Goal: Task Accomplishment & Management: Manage account settings

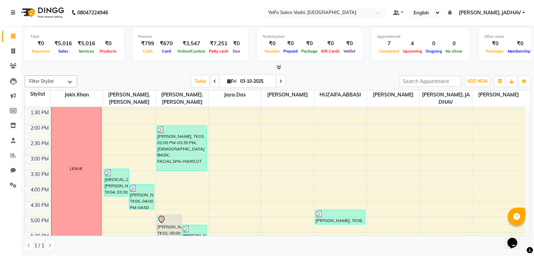
click at [11, 14] on icon at bounding box center [13, 12] width 4 height 5
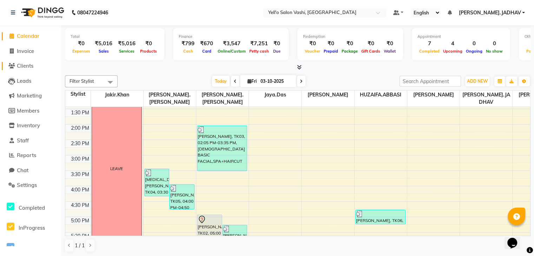
click at [27, 65] on span "Clients" at bounding box center [25, 66] width 17 height 7
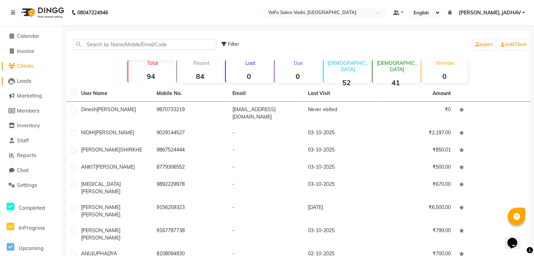
click at [26, 82] on span "Leads" at bounding box center [24, 81] width 14 height 7
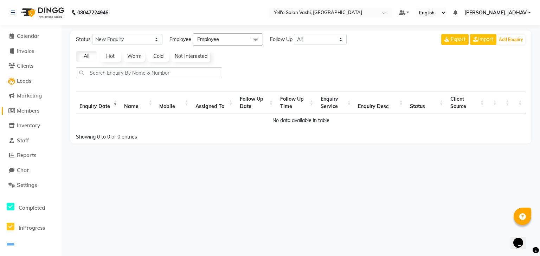
click at [24, 111] on span "Members" at bounding box center [28, 110] width 22 height 7
select select
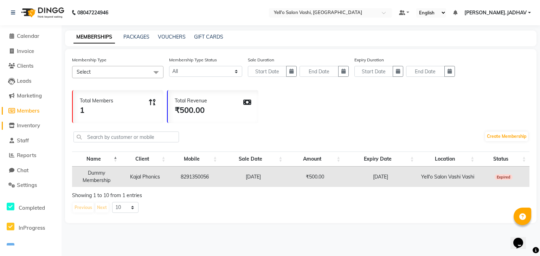
click at [24, 129] on span "Inventory" at bounding box center [28, 125] width 23 height 7
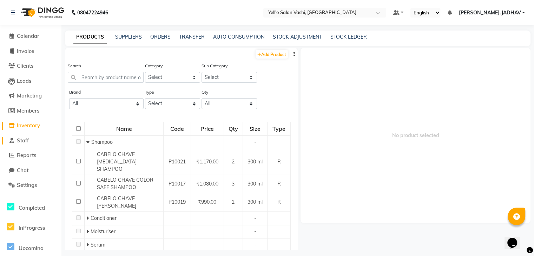
click at [24, 144] on span "Staff" at bounding box center [23, 140] width 12 height 7
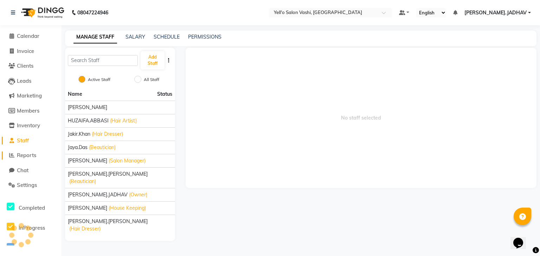
click at [29, 155] on span "Reports" at bounding box center [26, 155] width 19 height 7
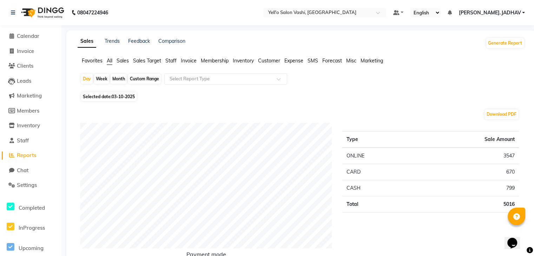
click at [119, 60] on span "Sales" at bounding box center [123, 61] width 12 height 6
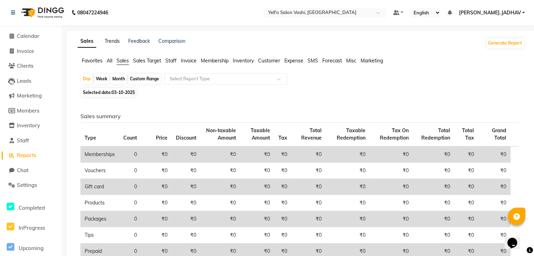
click at [108, 40] on link "Trends" at bounding box center [112, 41] width 15 height 6
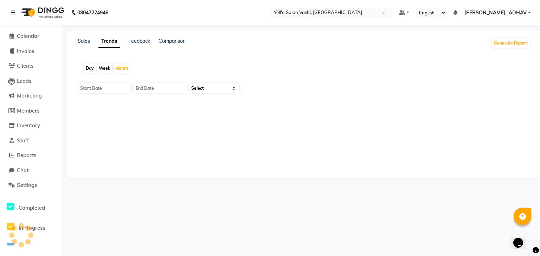
type input "01-10-2025"
type input "[DATE]"
select select "by_client"
click at [21, 141] on span "Staff" at bounding box center [23, 140] width 12 height 7
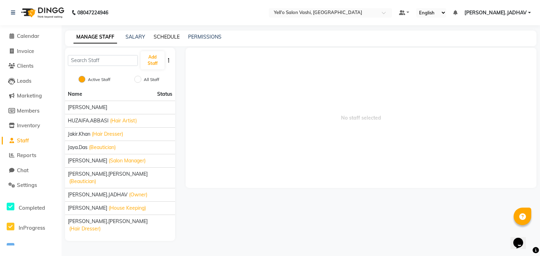
click at [163, 37] on link "SCHEDULE" at bounding box center [167, 37] width 26 height 6
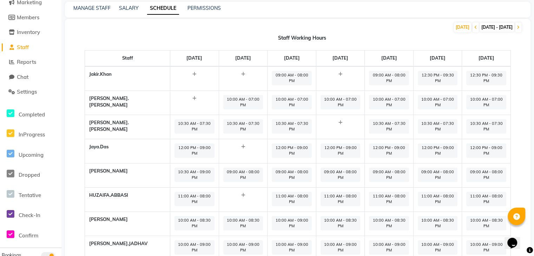
scroll to position [65, 0]
click at [28, 214] on span "Check-In" at bounding box center [30, 214] width 22 height 7
click at [8, 209] on icon at bounding box center [11, 213] width 8 height 9
click at [25, 213] on span "Check-In" at bounding box center [30, 214] width 22 height 7
click at [8, 213] on icon at bounding box center [11, 213] width 8 height 9
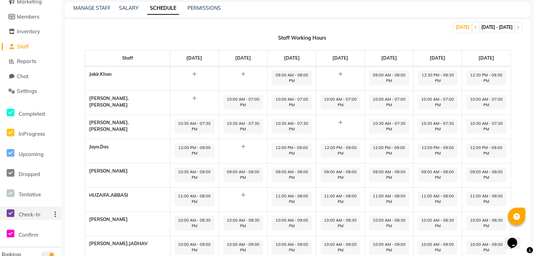
scroll to position [0, 0]
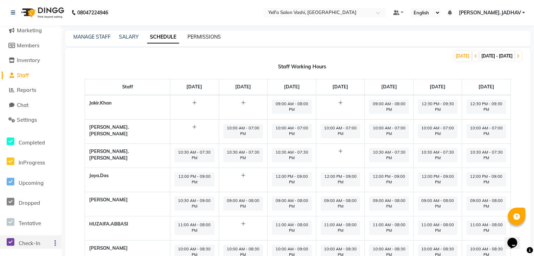
click at [200, 34] on link "PERMISSIONS" at bounding box center [204, 37] width 33 height 6
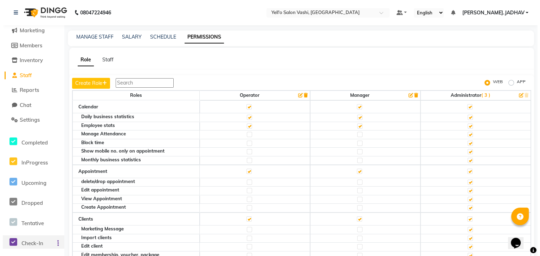
scroll to position [2, 0]
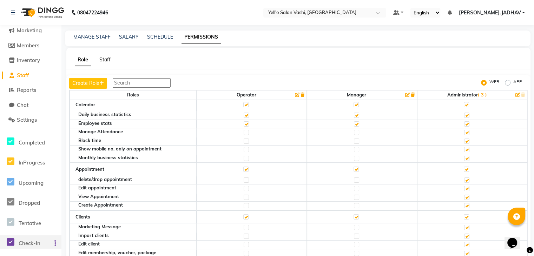
click at [102, 61] on link "Staff" at bounding box center [104, 60] width 11 height 6
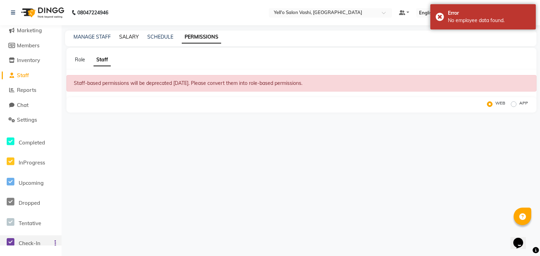
click at [131, 36] on link "SALARY" at bounding box center [129, 37] width 20 height 6
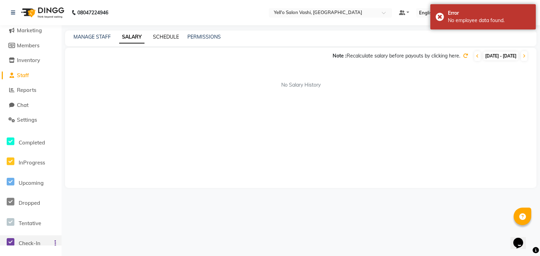
click at [162, 35] on link "SCHEDULE" at bounding box center [166, 37] width 26 height 6
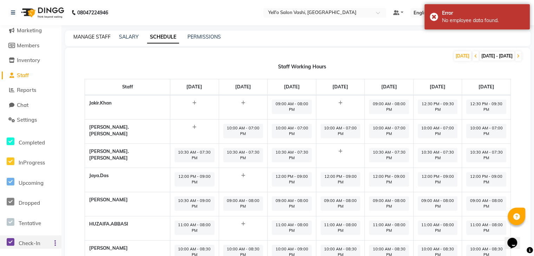
click at [90, 35] on link "MANAGE STAFF" at bounding box center [91, 37] width 37 height 6
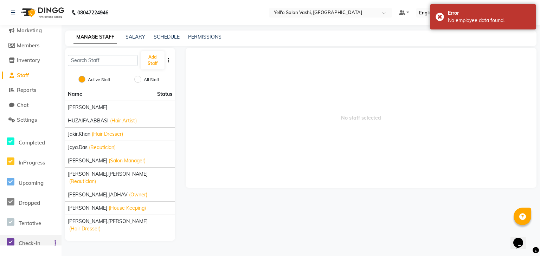
click at [137, 33] on div "SALARY" at bounding box center [135, 36] width 20 height 7
click at [137, 37] on link "SALARY" at bounding box center [135, 37] width 20 height 6
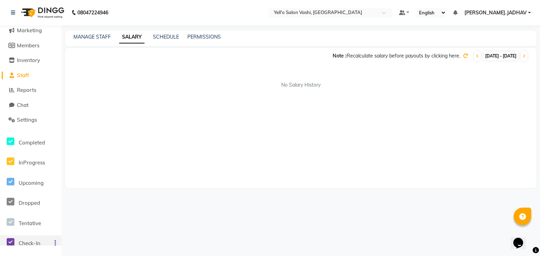
click at [135, 35] on link "SALARY" at bounding box center [131, 37] width 25 height 13
click at [160, 38] on link "SCHEDULE" at bounding box center [166, 37] width 26 height 6
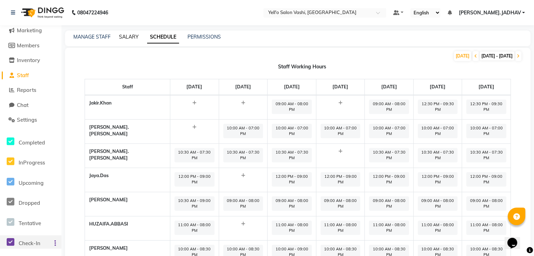
click at [130, 34] on link "SALARY" at bounding box center [129, 37] width 20 height 6
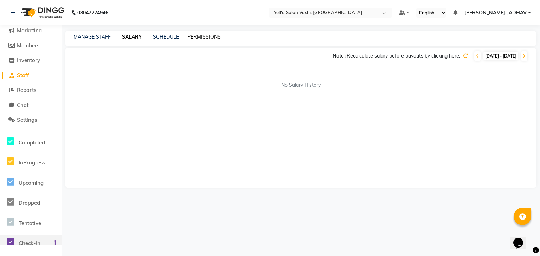
click at [210, 35] on link "PERMISSIONS" at bounding box center [203, 37] width 33 height 6
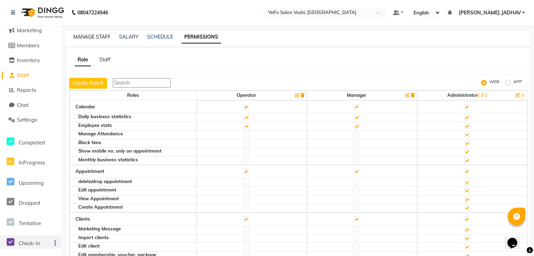
click at [103, 35] on link "MANAGE STAFF" at bounding box center [91, 37] width 37 height 6
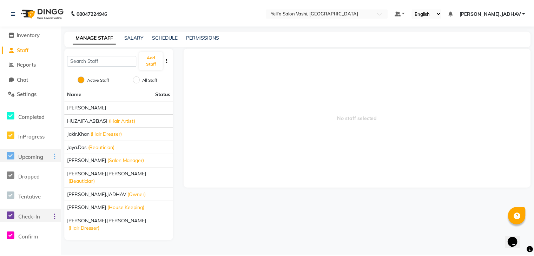
scroll to position [35, 0]
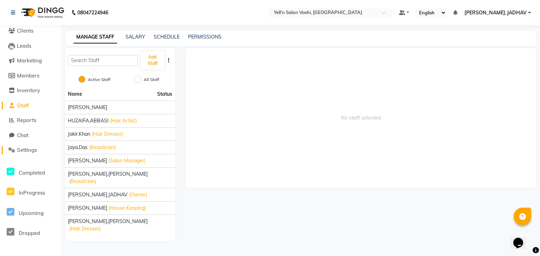
click at [25, 152] on span "Settings" at bounding box center [27, 150] width 20 height 7
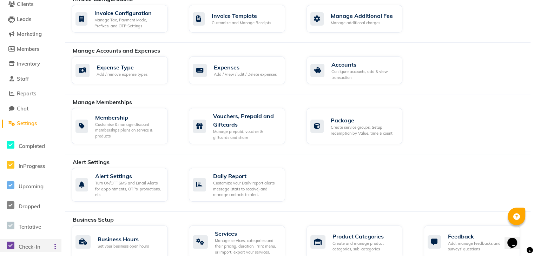
scroll to position [44, 0]
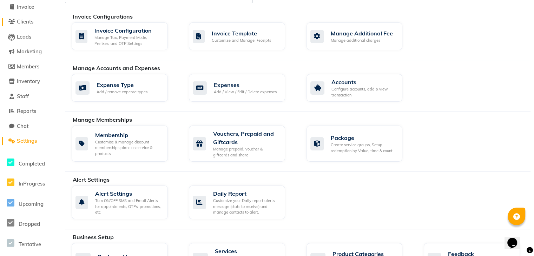
click at [27, 20] on span "Clients" at bounding box center [25, 21] width 17 height 7
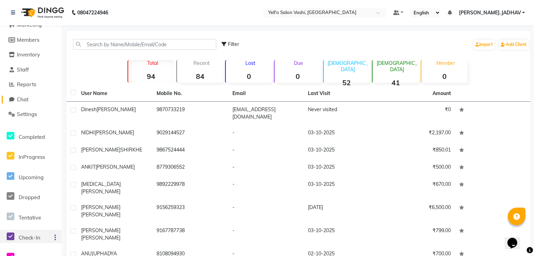
scroll to position [71, 0]
click at [32, 83] on span "Reports" at bounding box center [26, 84] width 19 height 7
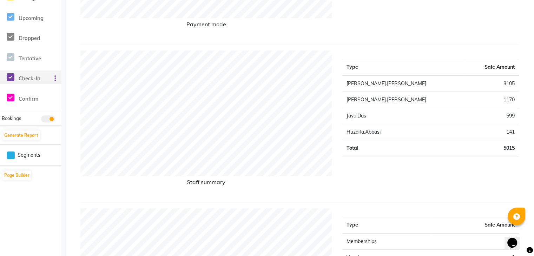
scroll to position [231, 0]
click at [25, 136] on button "Generate Report" at bounding box center [21, 135] width 38 height 10
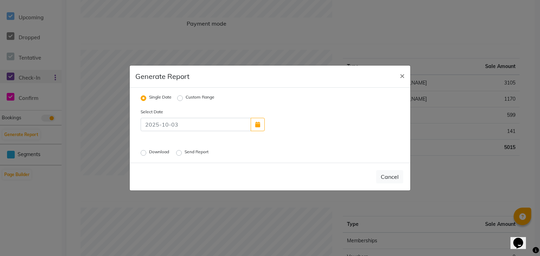
click at [162, 152] on label "Download" at bounding box center [159, 153] width 21 height 8
click at [147, 152] on input "Download" at bounding box center [144, 153] width 5 height 5
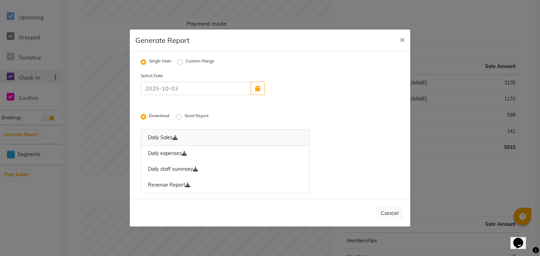
click at [176, 140] on icon at bounding box center [174, 137] width 5 height 5
click at [403, 36] on span "×" at bounding box center [401, 39] width 5 height 11
radio input "false"
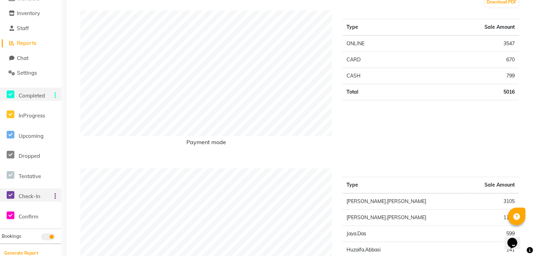
scroll to position [112, 0]
click at [35, 96] on span "Completed" at bounding box center [32, 96] width 26 height 7
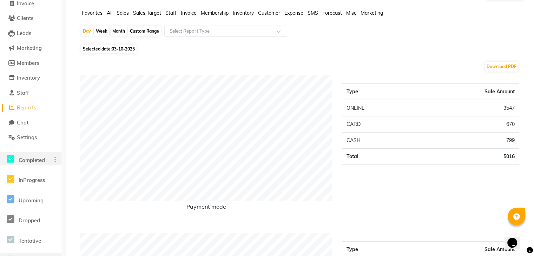
scroll to position [47, 0]
click at [24, 123] on span "Chat" at bounding box center [23, 123] width 12 height 7
select select "100"
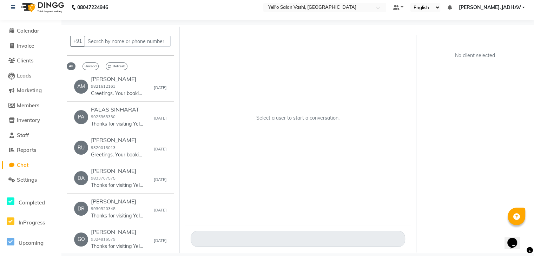
scroll to position [294, 0]
click at [22, 90] on span "Marketing" at bounding box center [29, 90] width 25 height 7
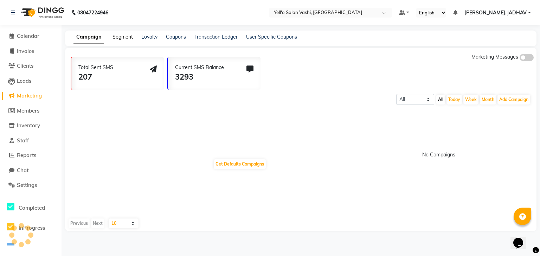
click at [124, 39] on link "Segment" at bounding box center [122, 37] width 20 height 6
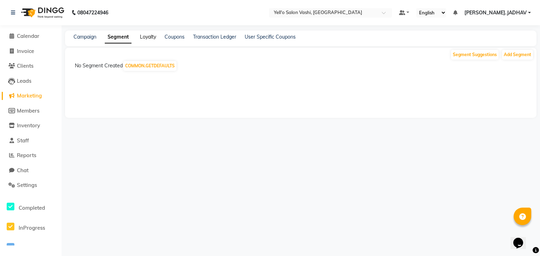
click at [143, 37] on link "Loyalty" at bounding box center [148, 37] width 16 height 6
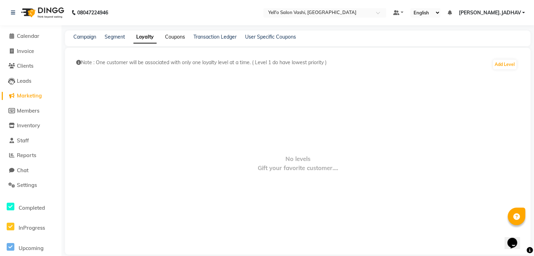
click at [171, 38] on link "Coupons" at bounding box center [175, 37] width 20 height 6
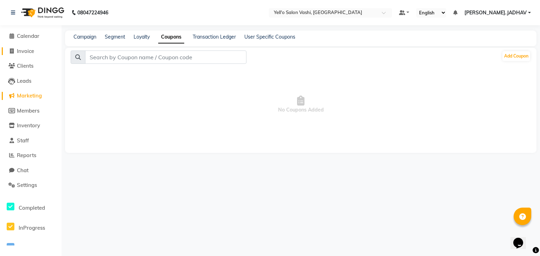
click at [18, 51] on span "Invoice" at bounding box center [25, 51] width 17 height 7
select select "9011"
select select "service"
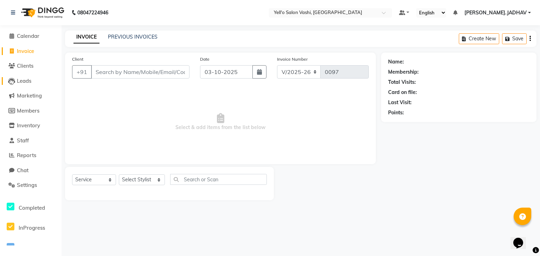
click at [27, 82] on span "Leads" at bounding box center [24, 81] width 14 height 7
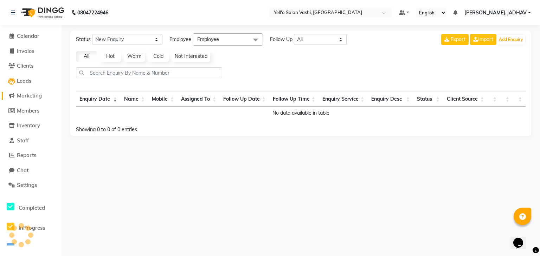
click at [28, 97] on span "Marketing" at bounding box center [29, 95] width 25 height 7
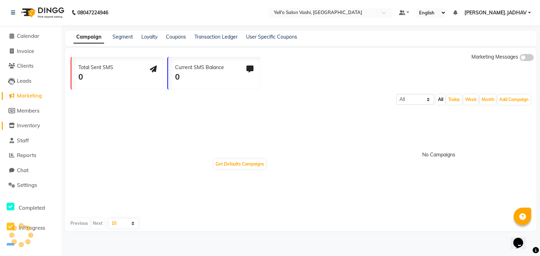
click at [28, 125] on span "Inventory" at bounding box center [28, 125] width 23 height 7
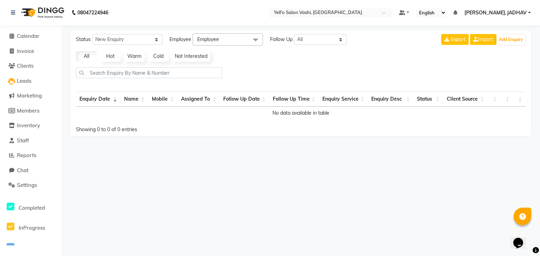
select select "service"
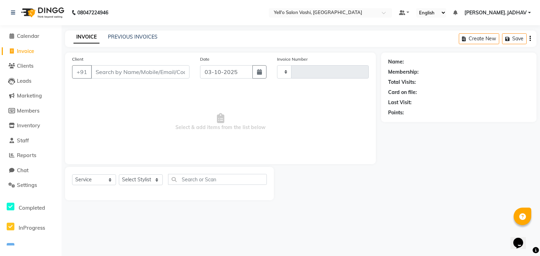
type input "0097"
select select "9011"
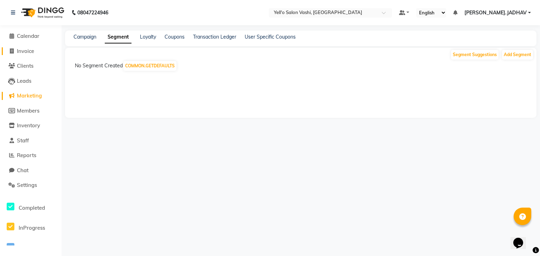
click at [25, 50] on span "Invoice" at bounding box center [25, 51] width 17 height 7
select select "9011"
select select "service"
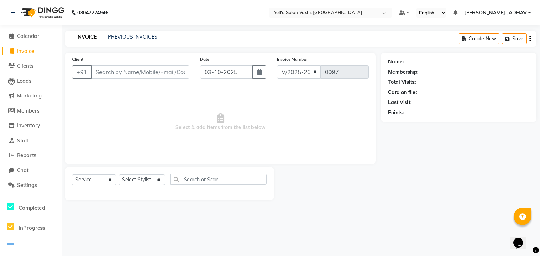
click at [96, 71] on input "Client" at bounding box center [140, 71] width 98 height 13
type input "9673906211"
click at [404, 59] on div "Name:" at bounding box center [458, 61] width 141 height 7
click at [403, 63] on div "Name:" at bounding box center [458, 61] width 141 height 7
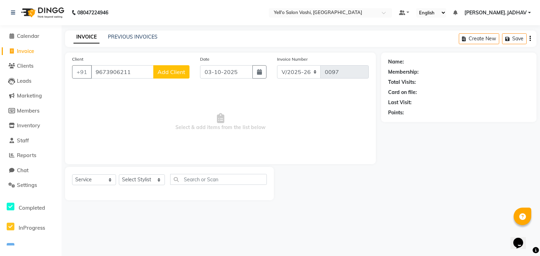
click at [173, 72] on span "Add Client" at bounding box center [171, 71] width 28 height 7
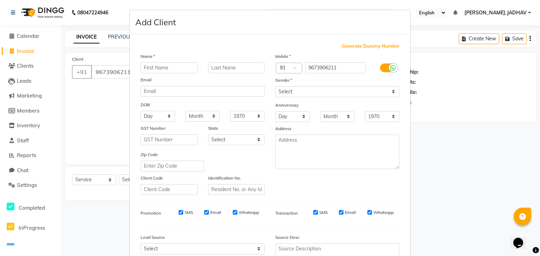
click at [143, 67] on input "text" at bounding box center [169, 68] width 57 height 11
click at [146, 68] on input "ni" at bounding box center [169, 68] width 57 height 11
type input "[PERSON_NAME]"
click at [282, 79] on label "Gender" at bounding box center [283, 80] width 17 height 6
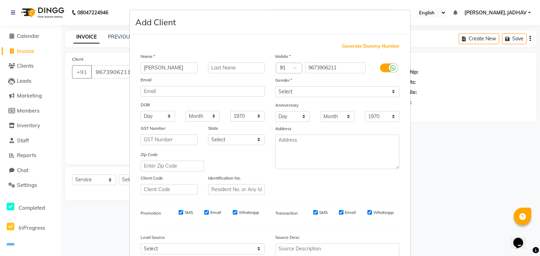
click at [284, 80] on label "Gender" at bounding box center [283, 80] width 17 height 6
click at [278, 79] on label "Gender" at bounding box center [283, 80] width 17 height 6
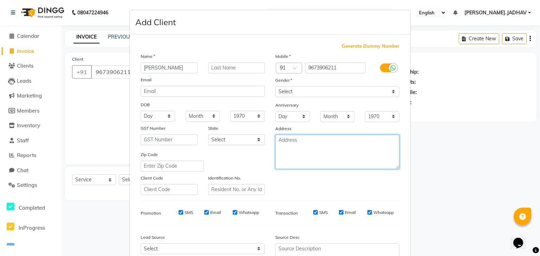
drag, startPoint x: 291, startPoint y: 162, endPoint x: 237, endPoint y: 224, distance: 81.4
click at [237, 224] on div "Generate Dummy Number Name [PERSON_NAME] Email DOB Day 01 02 03 04 05 06 07 08 …" at bounding box center [269, 162] width 269 height 238
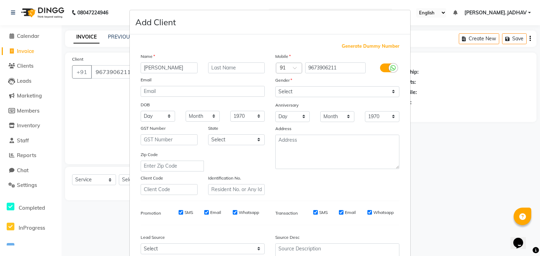
click at [84, 179] on ngb-modal-window "Add Client Generate Dummy Number Name [PERSON_NAME] Email DOB Day 01 02 03 04 0…" at bounding box center [270, 128] width 540 height 256
click at [89, 180] on ngb-modal-window "Add Client Generate Dummy Number Name [PERSON_NAME] Email DOB Day 01 02 03 04 0…" at bounding box center [270, 128] width 540 height 256
click at [89, 179] on ngb-modal-window "Add Client Generate Dummy Number Name [PERSON_NAME] Email DOB Day 01 02 03 04 0…" at bounding box center [270, 128] width 540 height 256
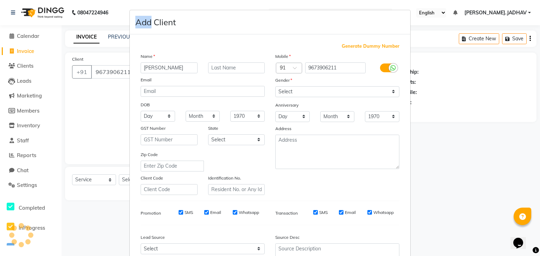
drag, startPoint x: 89, startPoint y: 179, endPoint x: 80, endPoint y: 179, distance: 8.8
click at [80, 179] on ngb-modal-window "Add Client Generate Dummy Number Name [PERSON_NAME] Email DOB Day 01 02 03 04 0…" at bounding box center [270, 128] width 540 height 256
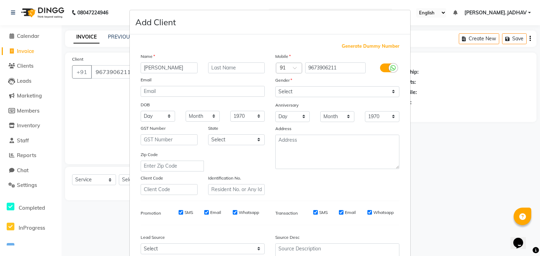
click at [87, 178] on ngb-modal-window "Add Client Generate Dummy Number Name [PERSON_NAME] Email DOB Day 01 02 03 04 0…" at bounding box center [270, 128] width 540 height 256
click at [84, 182] on ngb-modal-window "Add Client Generate Dummy Number Name [PERSON_NAME] Email DOB Day 01 02 03 04 0…" at bounding box center [270, 128] width 540 height 256
drag, startPoint x: 84, startPoint y: 179, endPoint x: 109, endPoint y: 179, distance: 25.6
click at [109, 179] on ngb-modal-window "Add Client Generate Dummy Number Name [PERSON_NAME] Email DOB Day 01 02 03 04 0…" at bounding box center [270, 128] width 540 height 256
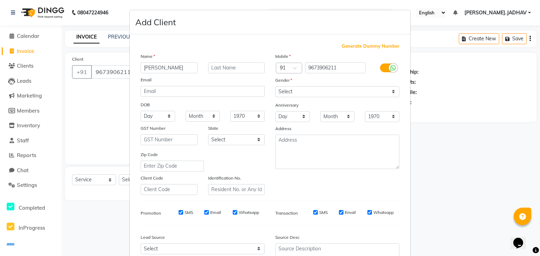
click at [109, 179] on ngb-modal-window "Add Client Generate Dummy Number Name [PERSON_NAME] Email DOB Day 01 02 03 04 0…" at bounding box center [270, 128] width 540 height 256
drag, startPoint x: 81, startPoint y: 181, endPoint x: 108, endPoint y: 175, distance: 28.0
click at [108, 175] on ngb-modal-window "Add Client Generate Dummy Number Name [PERSON_NAME] Email DOB Day 01 02 03 04 0…" at bounding box center [270, 128] width 540 height 256
drag, startPoint x: 108, startPoint y: 175, endPoint x: 109, endPoint y: 181, distance: 6.0
click at [109, 181] on ngb-modal-window "Add Client Generate Dummy Number Name [PERSON_NAME] Email DOB Day 01 02 03 04 0…" at bounding box center [270, 128] width 540 height 256
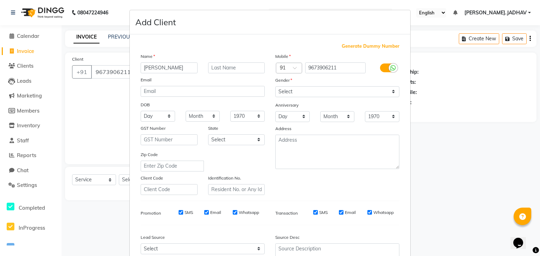
click at [109, 181] on ngb-modal-window "Add Client Generate Dummy Number Name [PERSON_NAME] Email DOB Day 01 02 03 04 0…" at bounding box center [270, 128] width 540 height 256
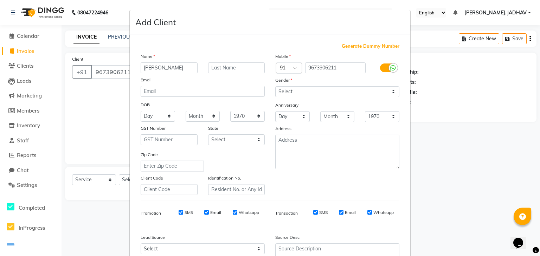
click at [79, 179] on ngb-modal-window "Add Client Generate Dummy Number Name [PERSON_NAME] Email DOB Day 01 02 03 04 0…" at bounding box center [270, 128] width 540 height 256
click at [108, 180] on ngb-modal-window "Add Client Generate Dummy Number Name [PERSON_NAME] Email DOB Day 01 02 03 04 0…" at bounding box center [270, 128] width 540 height 256
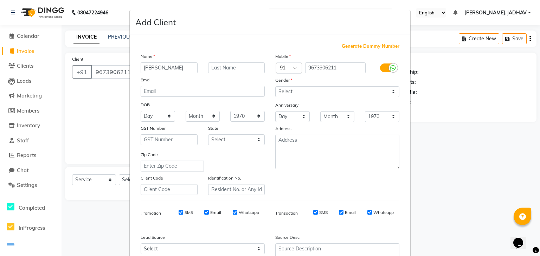
click at [108, 180] on ngb-modal-window "Add Client Generate Dummy Number Name [PERSON_NAME] Email DOB Day 01 02 03 04 0…" at bounding box center [270, 128] width 540 height 256
drag, startPoint x: 108, startPoint y: 180, endPoint x: 87, endPoint y: 181, distance: 21.1
click at [87, 181] on ngb-modal-window "Add Client Generate Dummy Number Name [PERSON_NAME] Email DOB Day 01 02 03 04 0…" at bounding box center [270, 128] width 540 height 256
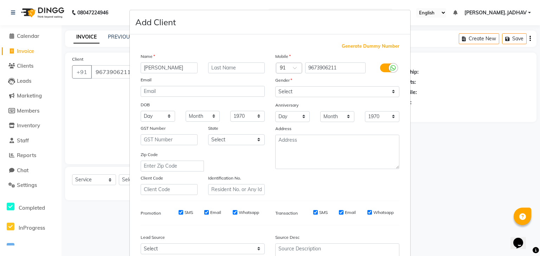
click at [87, 181] on ngb-modal-window "Add Client Generate Dummy Number Name [PERSON_NAME] Email DOB Day 01 02 03 04 0…" at bounding box center [270, 128] width 540 height 256
click at [111, 179] on ngb-modal-window "Add Client Generate Dummy Number Name [PERSON_NAME] Email DOB Day 01 02 03 04 0…" at bounding box center [270, 128] width 540 height 256
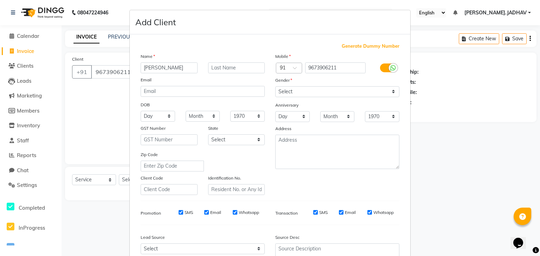
click at [111, 179] on ngb-modal-window "Add Client Generate Dummy Number Name [PERSON_NAME] Email DOB Day 01 02 03 04 0…" at bounding box center [270, 128] width 540 height 256
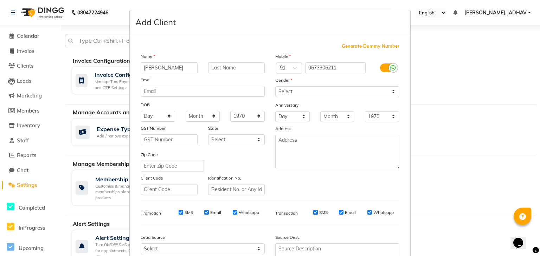
click at [28, 65] on ngb-modal-window "Add Client Generate Dummy Number Name [PERSON_NAME] Email DOB Day 01 02 03 04 0…" at bounding box center [270, 128] width 540 height 256
click at [25, 65] on ngb-modal-window "Add Client Generate Dummy Number Name [PERSON_NAME] Email DOB Day 01 02 03 04 0…" at bounding box center [270, 128] width 540 height 256
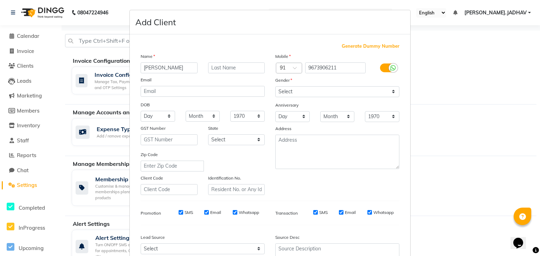
click at [25, 65] on ngb-modal-window "Add Client Generate Dummy Number Name [PERSON_NAME] Email DOB Day 01 02 03 04 0…" at bounding box center [270, 128] width 540 height 256
click at [29, 80] on ngb-modal-window "Add Client Generate Dummy Number Name [PERSON_NAME] Email DOB Day 01 02 03 04 0…" at bounding box center [270, 128] width 540 height 256
click at [28, 97] on ngb-modal-window "Add Client Generate Dummy Number Name [PERSON_NAME] Email DOB Day 01 02 03 04 0…" at bounding box center [270, 128] width 540 height 256
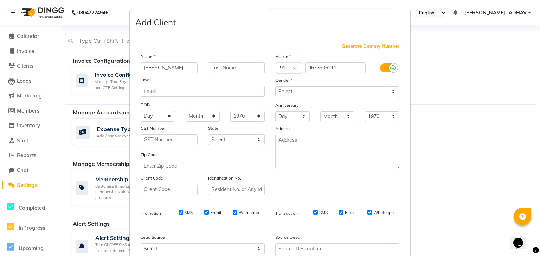
click at [28, 97] on ngb-modal-window "Add Client Generate Dummy Number Name [PERSON_NAME] Email DOB Day 01 02 03 04 0…" at bounding box center [270, 128] width 540 height 256
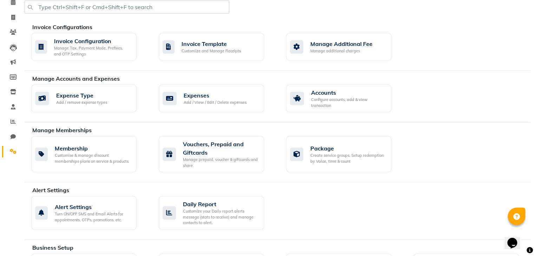
scroll to position [44, 0]
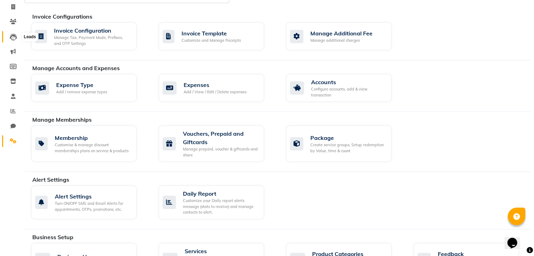
click at [12, 38] on icon at bounding box center [13, 37] width 7 height 7
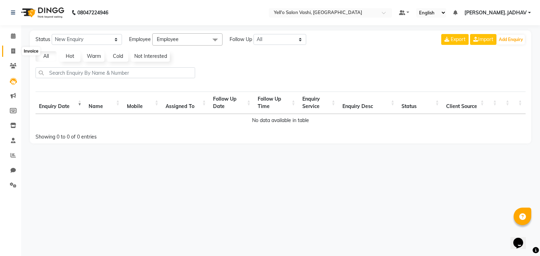
click at [10, 52] on span at bounding box center [13, 51] width 12 height 8
select select "9011"
select select "service"
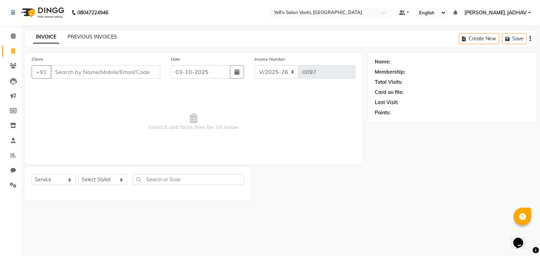
click at [92, 37] on link "PREVIOUS INVOICES" at bounding box center [92, 37] width 50 height 6
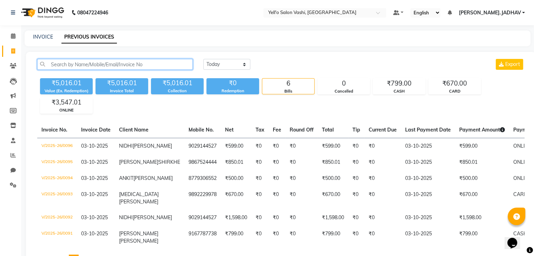
click at [119, 63] on input "text" at bounding box center [115, 64] width 156 height 11
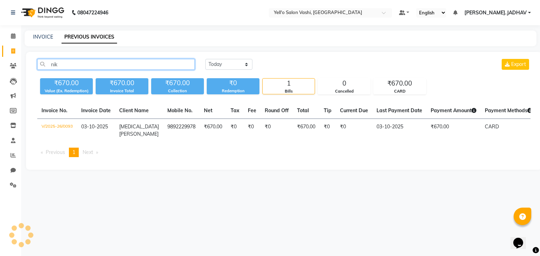
type input "nik"
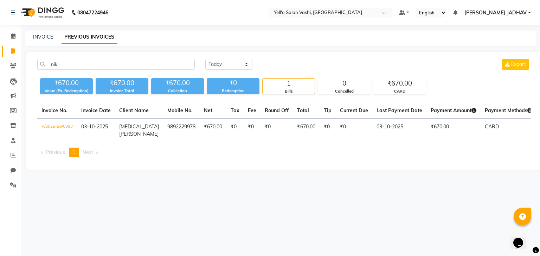
drag, startPoint x: 111, startPoint y: 83, endPoint x: 72, endPoint y: 101, distance: 42.3
click at [72, 101] on div "nik Today Yesterday Custom Range Export ₹670.00 Value (Ex. Redemption) ₹670.00 …" at bounding box center [283, 111] width 515 height 118
click at [58, 170] on div "nik Today Yesterday Custom Range Export ₹670.00 Value (Ex. Redemption) ₹670.00 …" at bounding box center [283, 111] width 515 height 118
click at [14, 60] on link "Clients" at bounding box center [10, 66] width 17 height 12
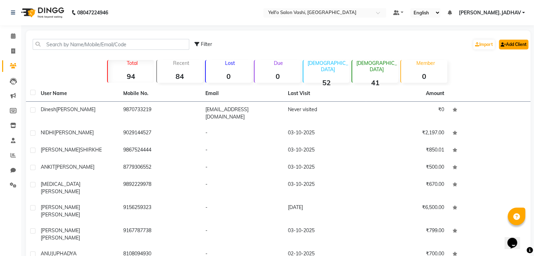
click at [518, 45] on link "Add Client" at bounding box center [514, 45] width 30 height 10
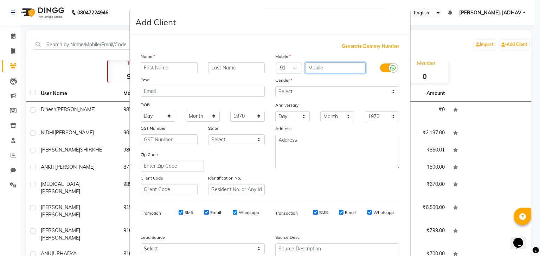
click at [348, 68] on input "text" at bounding box center [335, 68] width 61 height 11
type input "9673906211"
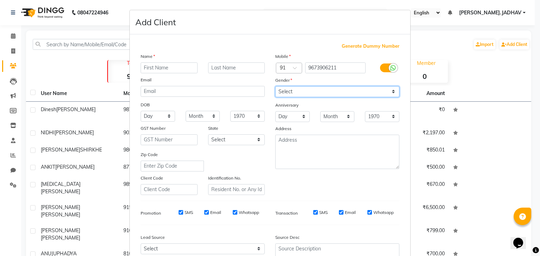
click at [306, 91] on select "Select Male Female Other Prefer Not To Say" at bounding box center [337, 91] width 124 height 11
select select "male"
click at [275, 87] on select "Select Male Female Other Prefer Not To Say" at bounding box center [337, 91] width 124 height 11
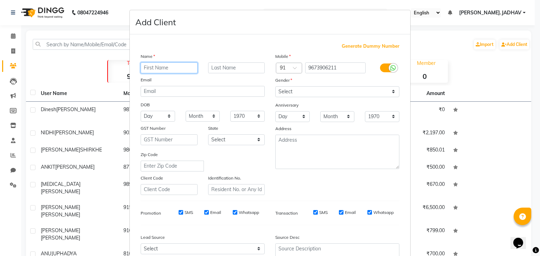
click at [174, 68] on input "text" at bounding box center [169, 68] width 57 height 11
type input "Nikhil"
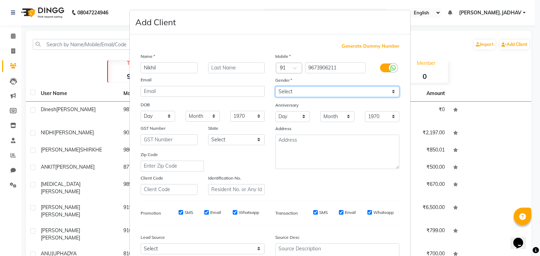
click at [290, 89] on select "Select Male Female Other Prefer Not To Say" at bounding box center [337, 91] width 124 height 11
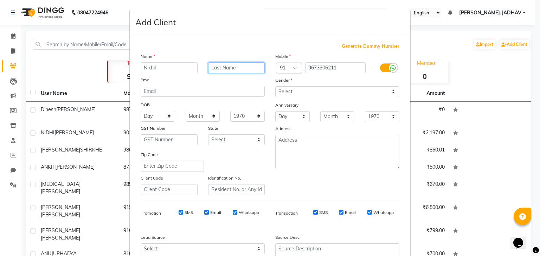
click at [225, 68] on input "text" at bounding box center [236, 68] width 57 height 11
click at [301, 173] on div "Mobile Country Code × 91 9673906211 Gender Select Male Female Other Prefer Not …" at bounding box center [337, 124] width 135 height 143
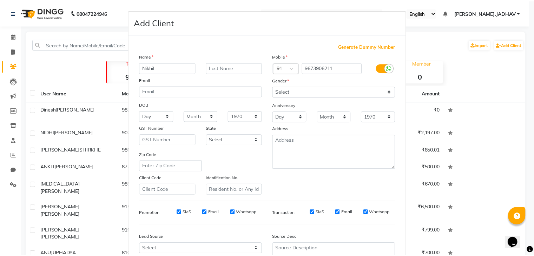
scroll to position [71, 0]
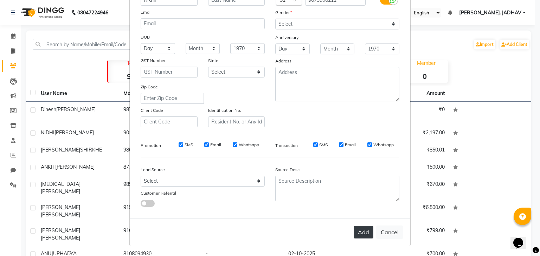
click at [360, 233] on button "Add" at bounding box center [363, 232] width 20 height 13
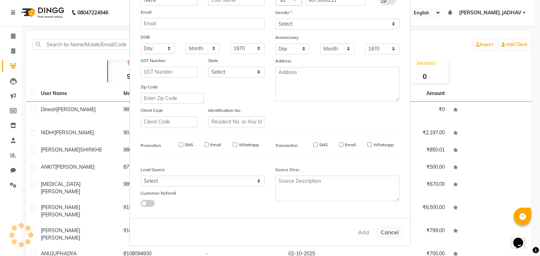
select select
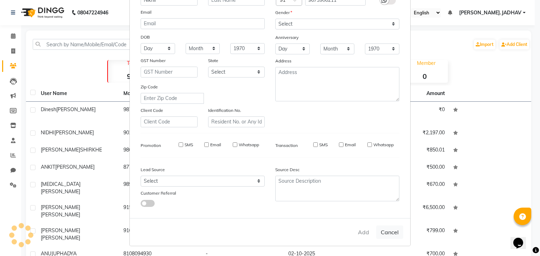
select select
checkbox input "false"
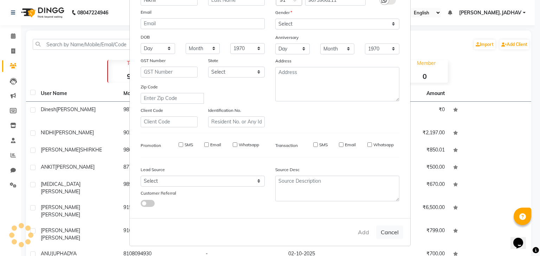
checkbox input "false"
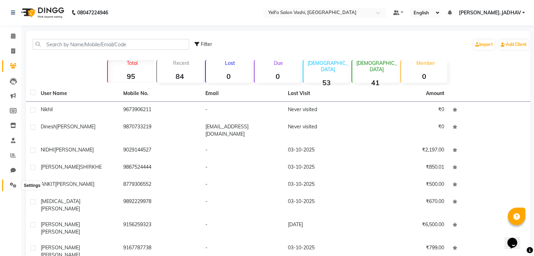
click at [7, 187] on span at bounding box center [13, 186] width 12 height 8
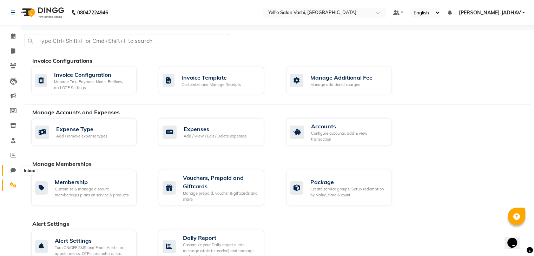
click at [14, 169] on icon at bounding box center [13, 170] width 5 height 5
select select "100"
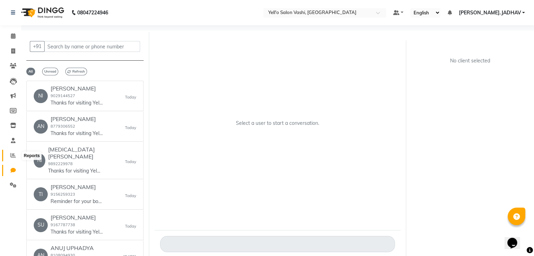
click at [14, 156] on icon at bounding box center [13, 155] width 5 height 5
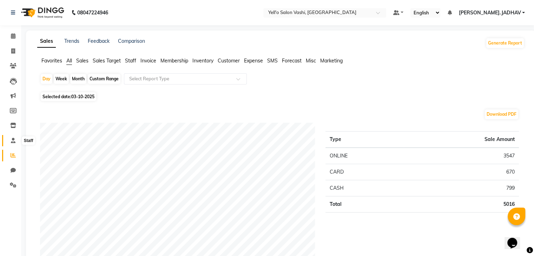
click at [14, 139] on icon at bounding box center [13, 140] width 5 height 5
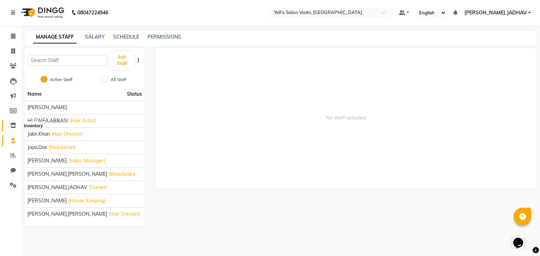
click at [13, 128] on icon at bounding box center [13, 125] width 6 height 5
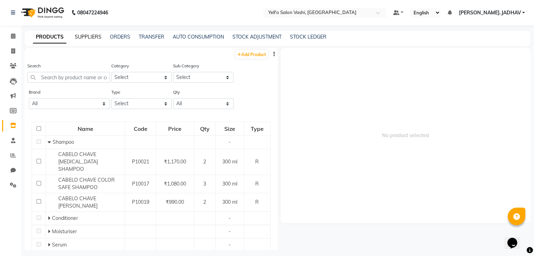
click at [89, 39] on link "SUPPLIERS" at bounding box center [88, 37] width 27 height 6
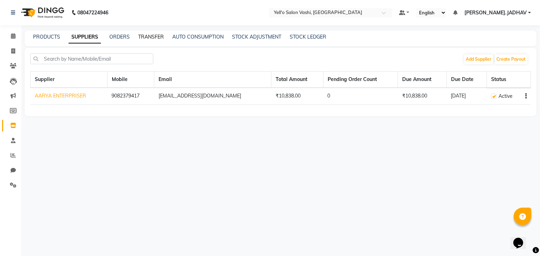
click at [145, 39] on link "TRANSFER" at bounding box center [151, 37] width 26 height 6
select select "sender"
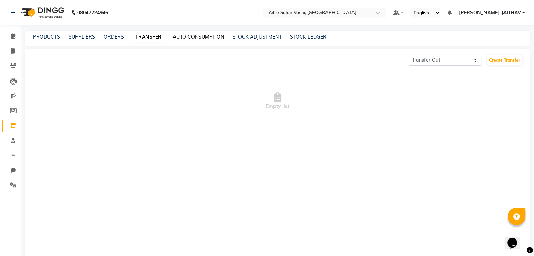
click at [181, 38] on link "AUTO CONSUMPTION" at bounding box center [198, 37] width 51 height 6
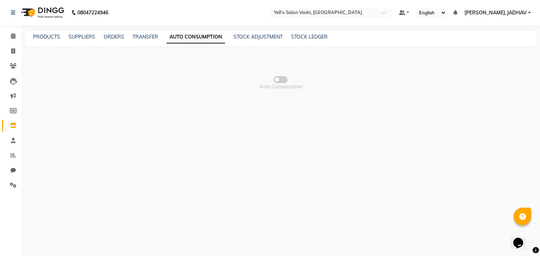
click at [245, 40] on div "STOCK ADJUSTMENT" at bounding box center [257, 36] width 49 height 7
click at [272, 35] on link "STOCK ADJUSTMENT" at bounding box center [257, 37] width 49 height 6
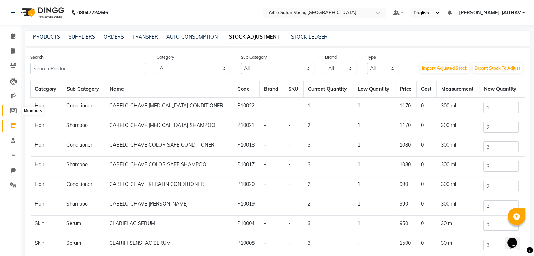
click at [12, 110] on icon at bounding box center [13, 110] width 7 height 5
select select
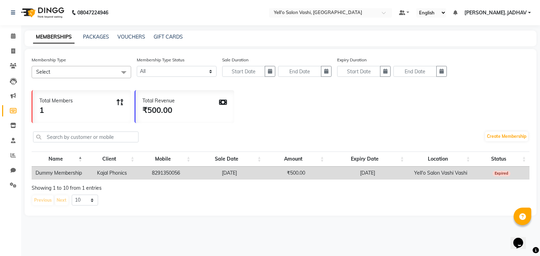
click at [114, 78] on span "Select" at bounding box center [81, 72] width 99 height 12
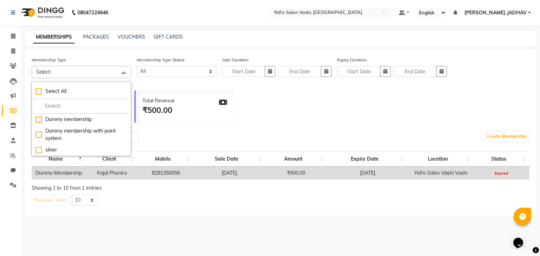
click at [188, 136] on div "Create Membership" at bounding box center [280, 138] width 497 height 24
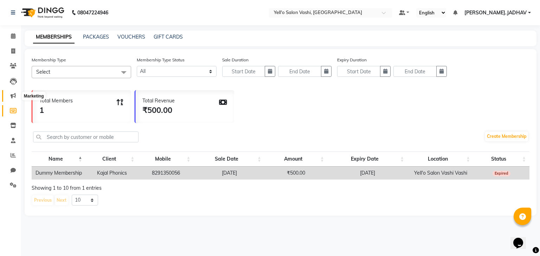
click at [15, 94] on icon at bounding box center [13, 95] width 5 height 5
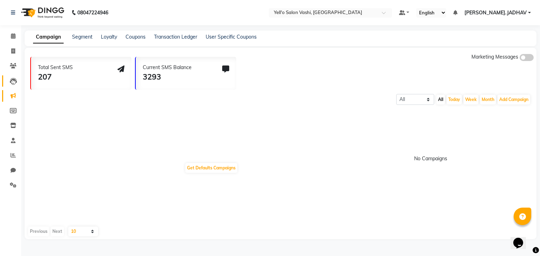
click at [14, 76] on link "Leads" at bounding box center [10, 82] width 17 height 12
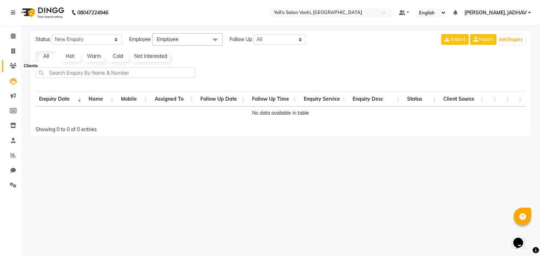
click at [14, 67] on icon at bounding box center [13, 65] width 7 height 5
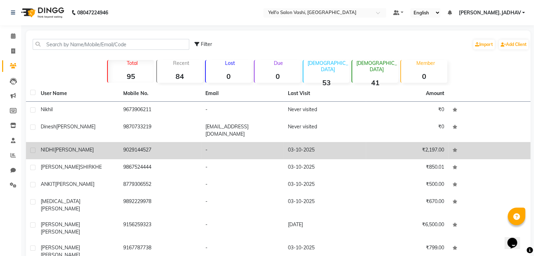
scroll to position [48, 0]
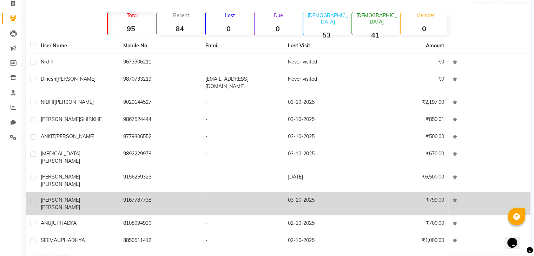
click at [312, 192] on td "03-10-2025" at bounding box center [325, 203] width 83 height 23
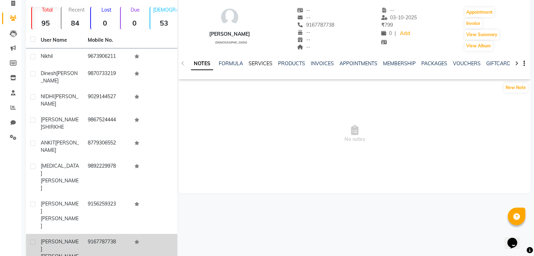
click at [262, 62] on link "SERVICES" at bounding box center [261, 63] width 24 height 6
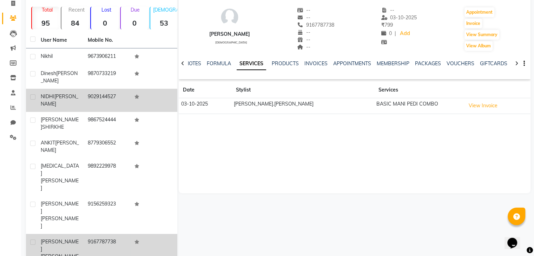
click at [81, 93] on td "NIDHI SHRIVASTAV" at bounding box center [60, 100] width 47 height 23
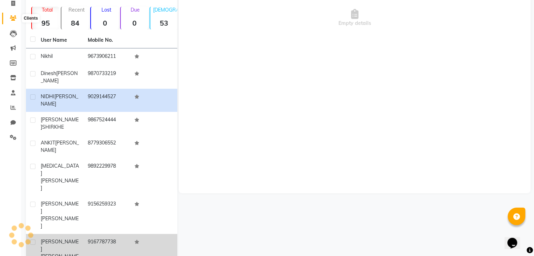
click at [14, 17] on icon at bounding box center [13, 17] width 7 height 5
click at [14, 3] on icon at bounding box center [13, 3] width 4 height 5
select select "9011"
select select "service"
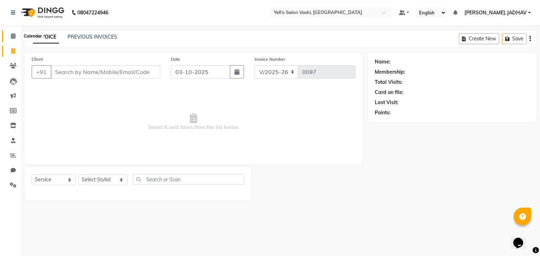
click at [15, 37] on icon at bounding box center [13, 35] width 5 height 5
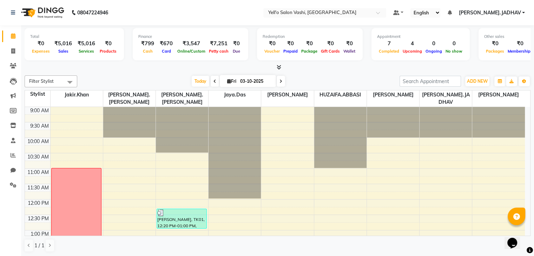
scroll to position [0, 71]
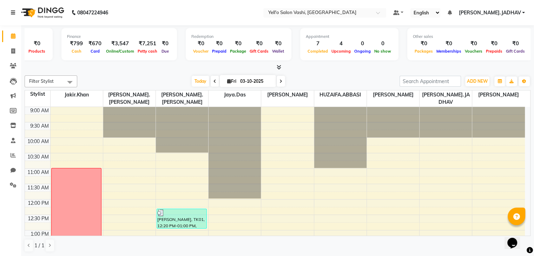
click at [11, 15] on link at bounding box center [14, 13] width 7 height 20
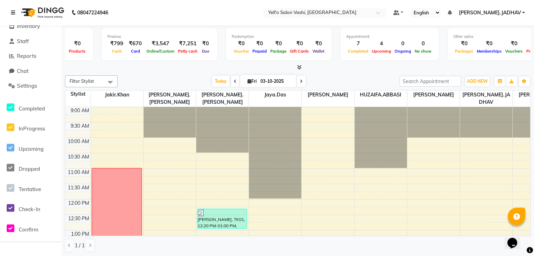
scroll to position [99, 0]
click at [32, 56] on span "Reports" at bounding box center [26, 56] width 19 height 7
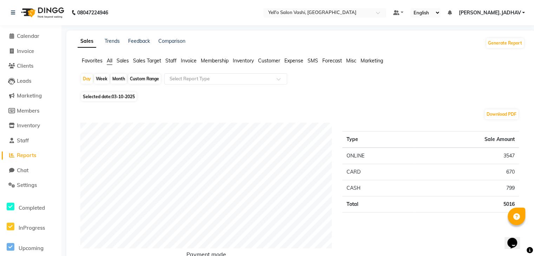
click at [124, 60] on span "Sales" at bounding box center [123, 61] width 12 height 6
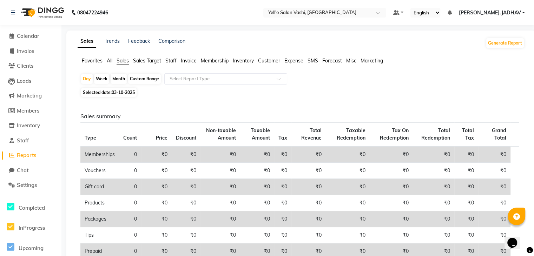
click at [149, 58] on span "Sales Target" at bounding box center [147, 61] width 28 height 6
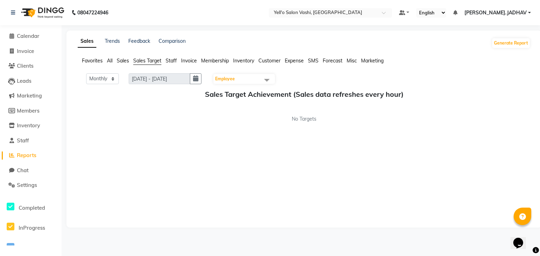
click at [173, 60] on span "Staff" at bounding box center [170, 61] width 11 height 6
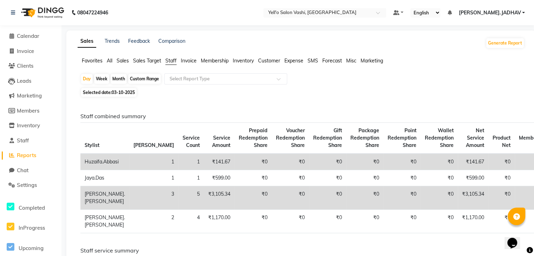
click at [189, 61] on span "Invoice" at bounding box center [189, 61] width 16 height 6
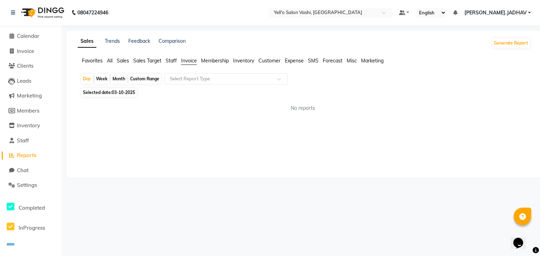
click at [209, 59] on span "Membership" at bounding box center [215, 61] width 28 height 6
drag, startPoint x: 243, startPoint y: 64, endPoint x: 243, endPoint y: 59, distance: 4.6
click at [243, 59] on li "Inventory" at bounding box center [243, 60] width 21 height 7
click at [243, 59] on span "Inventory" at bounding box center [243, 61] width 21 height 6
click at [272, 60] on span "Customer" at bounding box center [269, 61] width 22 height 6
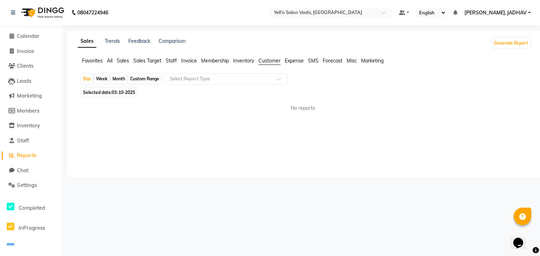
click at [295, 59] on span "Expense" at bounding box center [294, 61] width 19 height 6
click at [315, 62] on span "SMS" at bounding box center [313, 61] width 11 height 6
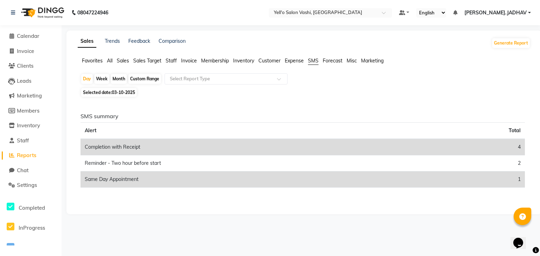
click at [335, 60] on span "Forecast" at bounding box center [332, 61] width 20 height 6
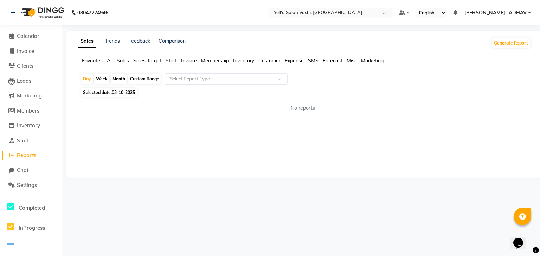
click at [352, 63] on span "Misc" at bounding box center [351, 61] width 10 height 6
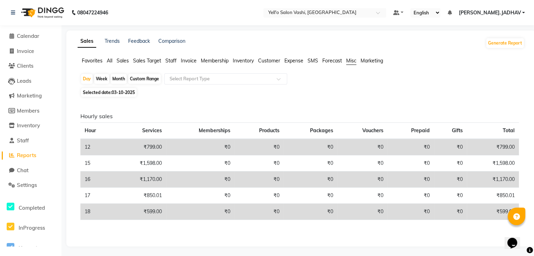
click at [375, 59] on span "Marketing" at bounding box center [372, 61] width 22 height 6
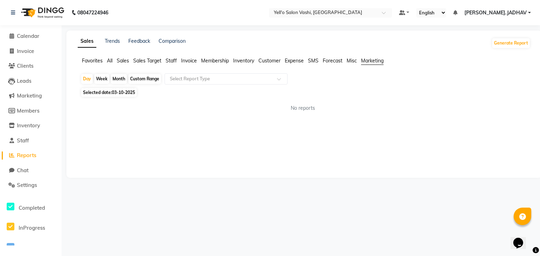
click at [348, 60] on span "Misc" at bounding box center [351, 61] width 10 height 6
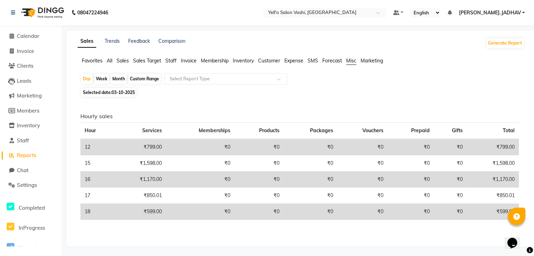
click at [329, 60] on span "Forecast" at bounding box center [332, 61] width 20 height 6
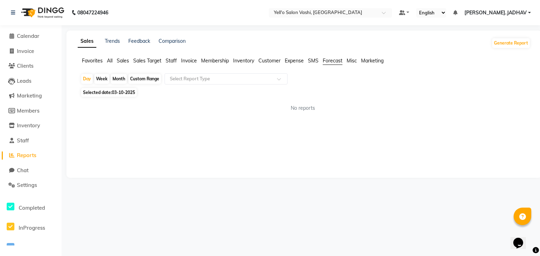
click at [312, 61] on span "SMS" at bounding box center [313, 61] width 11 height 6
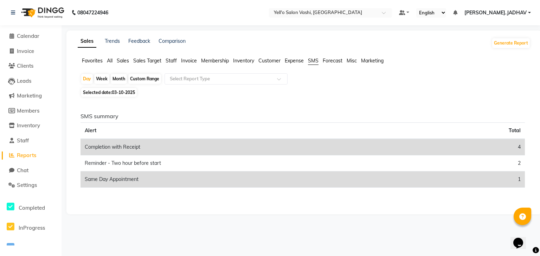
click at [296, 59] on span "Expense" at bounding box center [294, 61] width 19 height 6
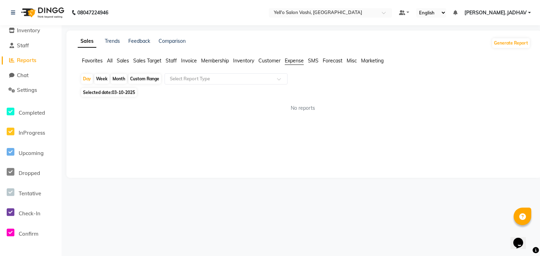
scroll to position [60, 0]
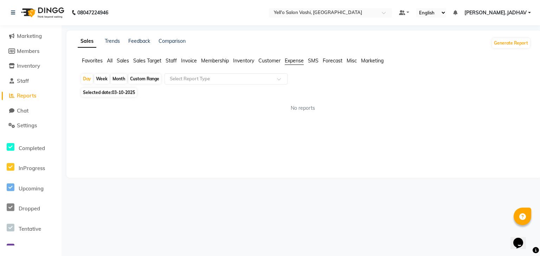
click at [230, 141] on div "Sales Trends Feedback Comparison Generate Report Favorites All Sales Sales Targ…" at bounding box center [303, 105] width 475 height 148
click at [97, 51] on div "Sales Trends Feedback Comparison Generate Report Favorites All Sales Sales Targ…" at bounding box center [303, 105] width 475 height 148
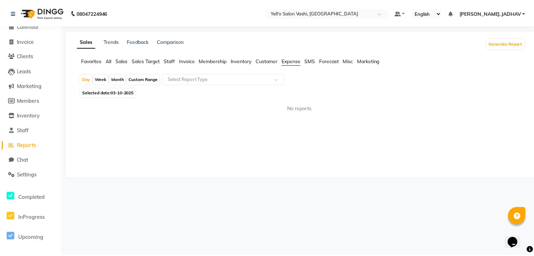
scroll to position [0, 0]
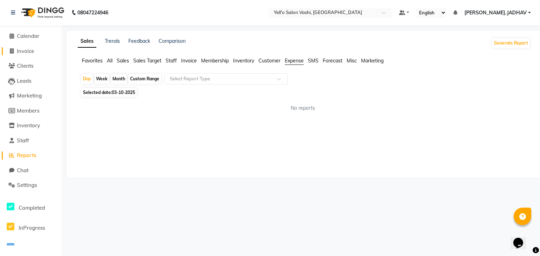
click at [20, 52] on span "Invoice" at bounding box center [25, 51] width 17 height 7
select select "service"
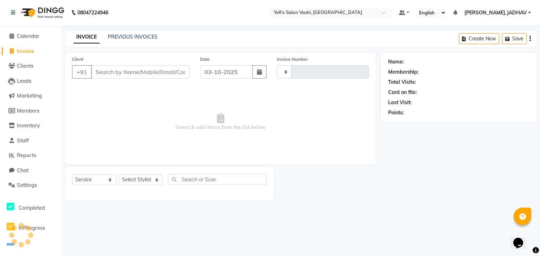
type input "0097"
select select "9011"
click at [131, 72] on input "Client" at bounding box center [140, 71] width 98 height 13
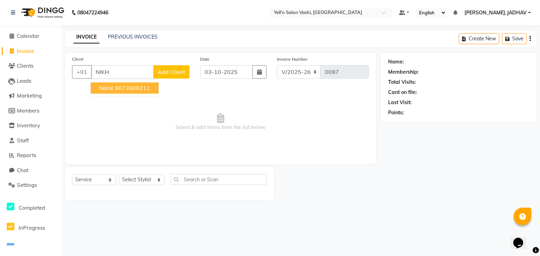
click at [129, 89] on ngb-highlight "9673906211" at bounding box center [132, 88] width 35 height 7
type input "9673906211"
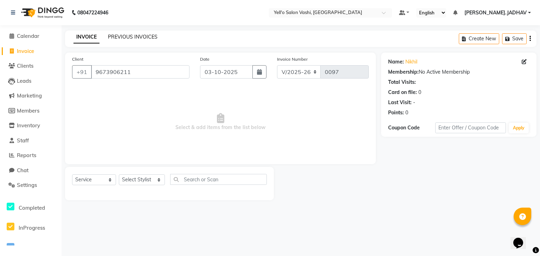
click at [145, 38] on link "PREVIOUS INVOICES" at bounding box center [133, 37] width 50 height 6
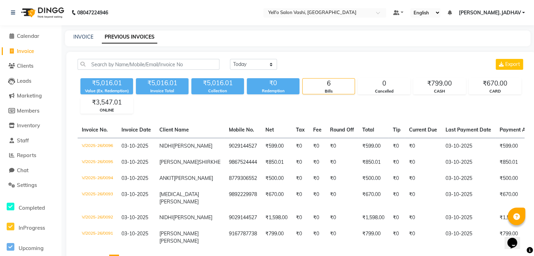
click at [84, 33] on div "INVOICE PREVIOUS INVOICES" at bounding box center [298, 39] width 466 height 16
click at [85, 33] on div "INVOICE" at bounding box center [83, 36] width 20 height 7
click at [83, 37] on link "INVOICE" at bounding box center [83, 37] width 20 height 6
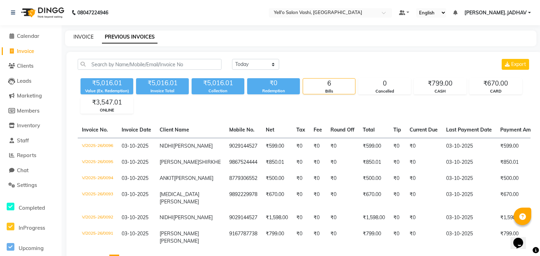
select select "9011"
select select "service"
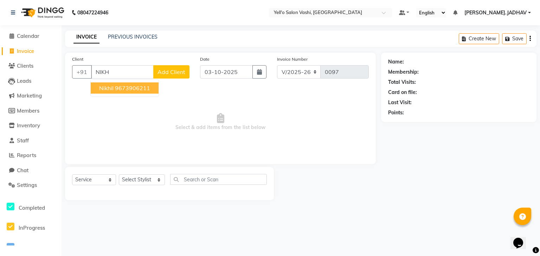
click at [136, 87] on ngb-highlight "9673906211" at bounding box center [132, 88] width 35 height 7
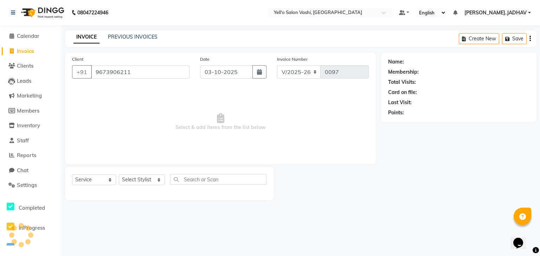
type input "9673906211"
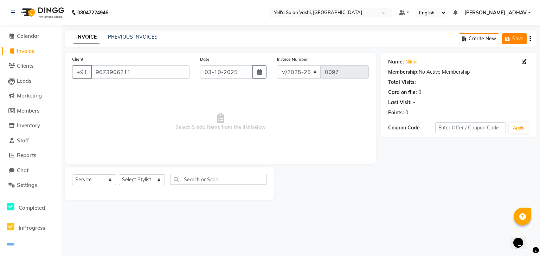
click at [514, 40] on button "Save" at bounding box center [514, 38] width 25 height 11
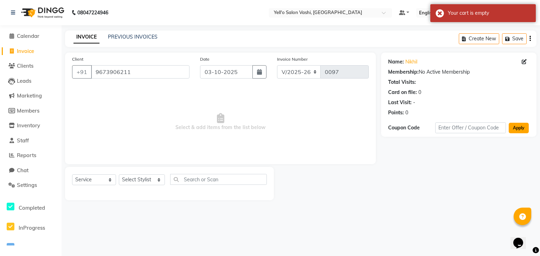
click at [518, 125] on button "Apply" at bounding box center [518, 128] width 20 height 11
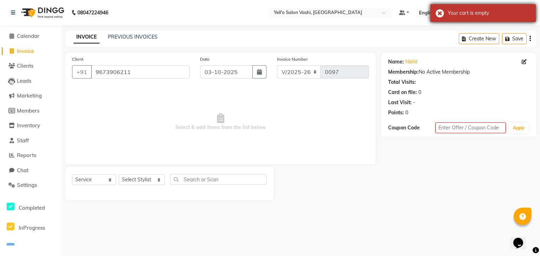
click at [444, 12] on div "Your cart is empty" at bounding box center [482, 13] width 105 height 18
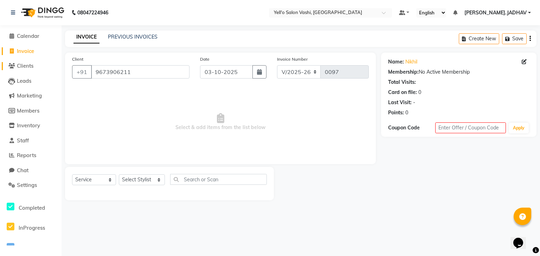
click at [30, 66] on span "Clients" at bounding box center [25, 66] width 17 height 7
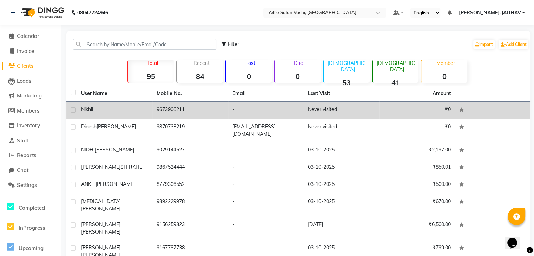
click at [119, 112] on div "Nikhil" at bounding box center [114, 109] width 67 height 7
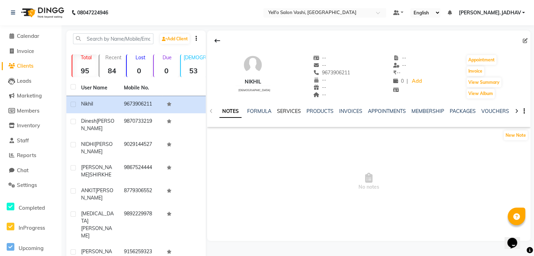
click at [288, 110] on link "SERVICES" at bounding box center [289, 111] width 24 height 6
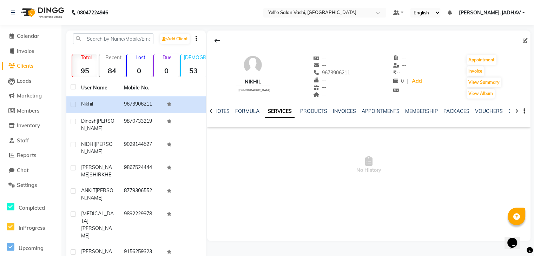
click at [288, 110] on link "SERVICES" at bounding box center [280, 111] width 30 height 13
click at [30, 51] on span "Invoice" at bounding box center [25, 51] width 17 height 7
select select "9011"
select select "service"
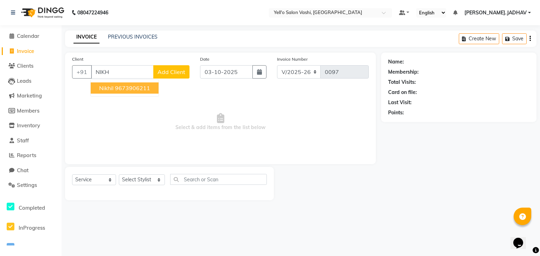
type input "NIKH"
click at [143, 182] on select "Select Stylist Dinesh Maurya HUZAIFA.ABBASI Jakir.khan Jaya.Das Kajal Pandya Ma…" at bounding box center [142, 180] width 46 height 11
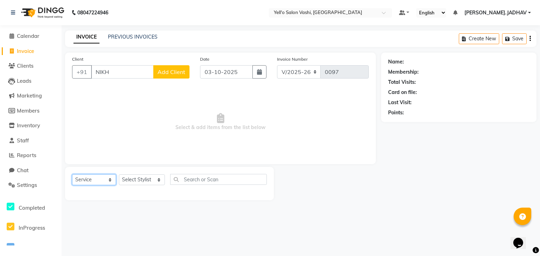
click at [96, 177] on select "Select Service Product Membership Package Voucher Prepaid Gift Card" at bounding box center [94, 180] width 44 height 11
click at [72, 175] on select "Select Service Product Membership Package Voucher Prepaid Gift Card" at bounding box center [94, 180] width 44 height 11
click at [130, 182] on select "Select Stylist Dinesh Maurya HUZAIFA.ABBASI Jakir.khan Jaya.Das Kajal Pandya Ma…" at bounding box center [142, 180] width 46 height 11
select select "91611"
click at [119, 175] on select "Select Stylist Dinesh Maurya HUZAIFA.ABBASI Jakir.khan Jaya.Das Kajal Pandya Ma…" at bounding box center [142, 180] width 46 height 11
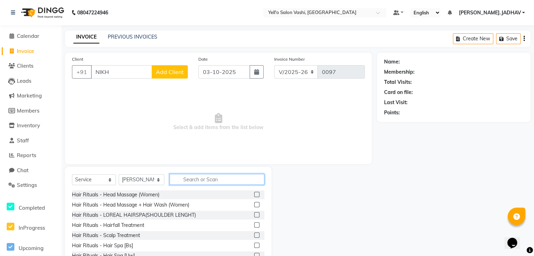
click at [192, 180] on input "text" at bounding box center [217, 179] width 95 height 11
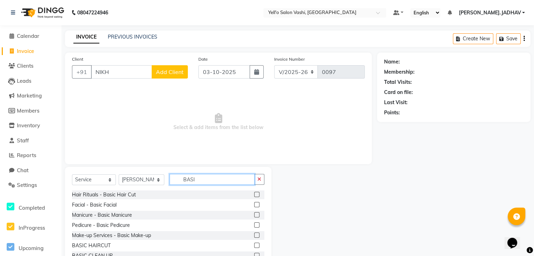
type input "BASI"
click at [141, 197] on div "Hair Rituals - Basic Hair Cut" at bounding box center [168, 195] width 192 height 9
click at [128, 196] on div "Hair Rituals - Basic Hair Cut" at bounding box center [104, 194] width 64 height 7
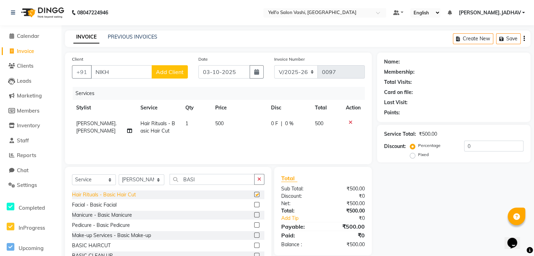
checkbox input "false"
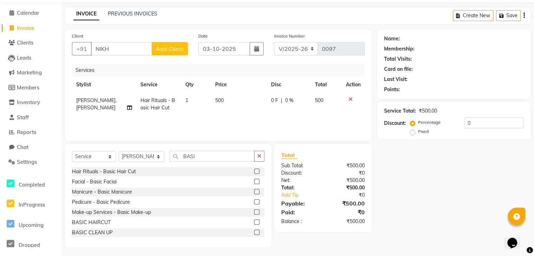
scroll to position [25, 0]
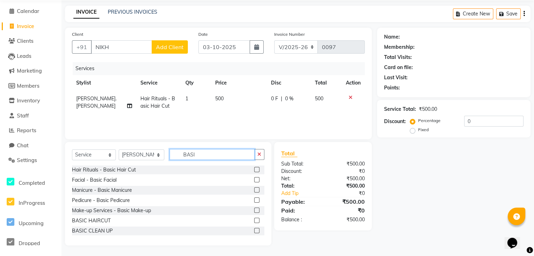
click at [218, 156] on input "BASI" at bounding box center [212, 154] width 85 height 11
type input "B"
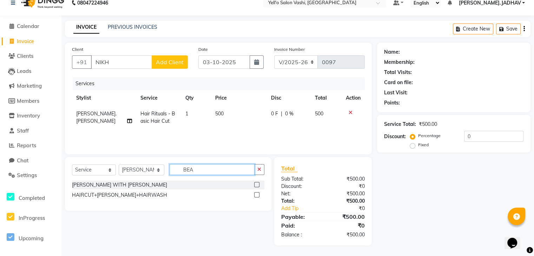
type input "BEA"
click at [139, 183] on div "[PERSON_NAME] WITH [PERSON_NAME]" at bounding box center [168, 185] width 192 height 9
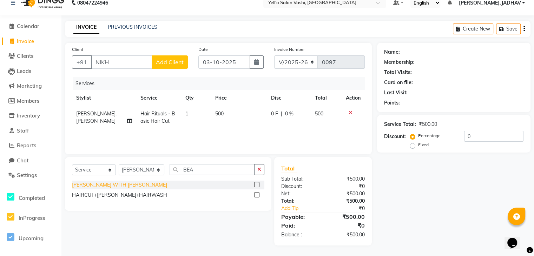
click at [119, 184] on div "[PERSON_NAME] WITH [PERSON_NAME]" at bounding box center [119, 185] width 95 height 7
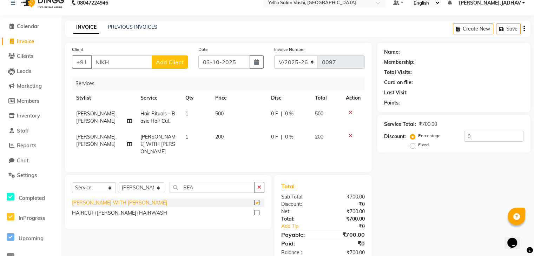
checkbox input "false"
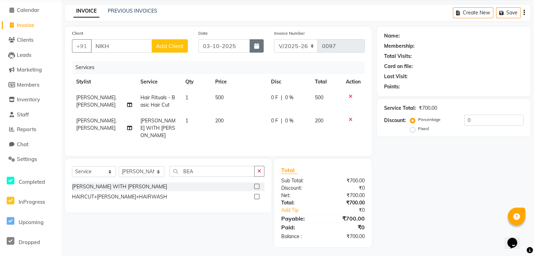
click at [258, 42] on button "button" at bounding box center [257, 45] width 14 height 13
select select "10"
select select "2025"
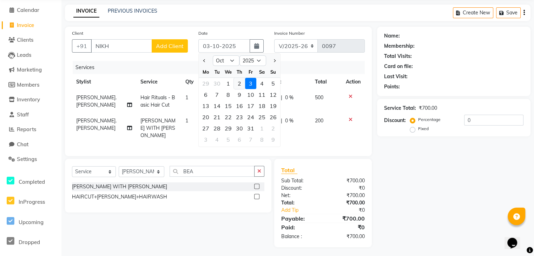
click at [239, 84] on div "2" at bounding box center [239, 83] width 11 height 11
type input "02-10-2025"
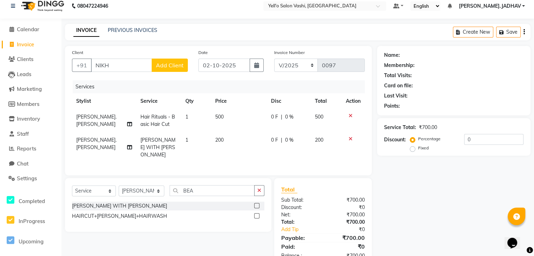
scroll to position [6, 0]
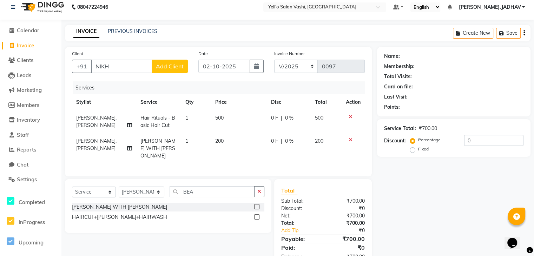
click at [350, 118] on icon at bounding box center [351, 117] width 4 height 5
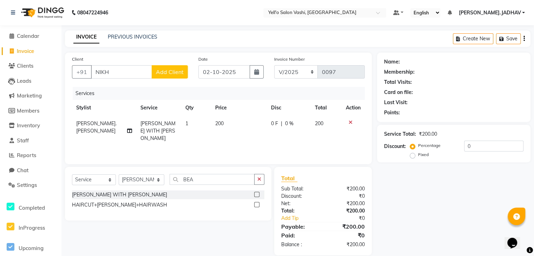
scroll to position [10, 0]
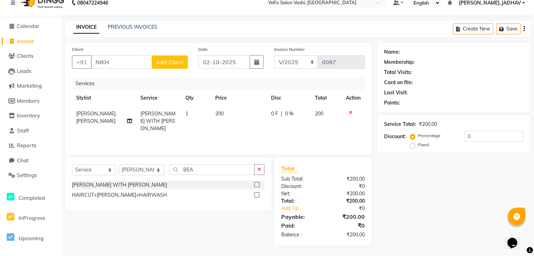
click at [257, 185] on label at bounding box center [256, 184] width 5 height 5
click at [257, 185] on input "checkbox" at bounding box center [256, 185] width 5 height 5
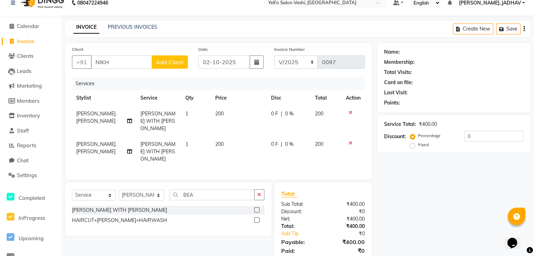
scroll to position [26, 0]
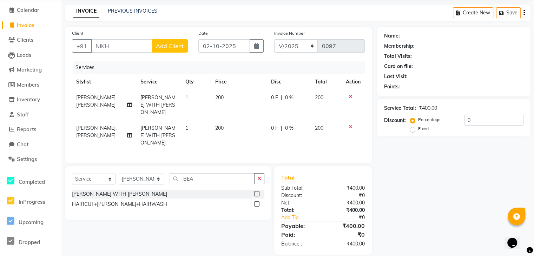
click at [257, 191] on label at bounding box center [256, 193] width 5 height 5
click at [257, 192] on input "checkbox" at bounding box center [256, 194] width 5 height 5
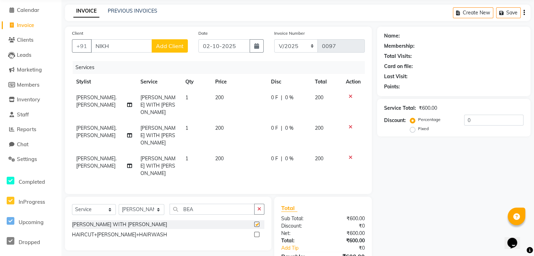
checkbox input "false"
click at [256, 232] on label at bounding box center [256, 234] width 5 height 5
click at [256, 233] on input "checkbox" at bounding box center [256, 235] width 5 height 5
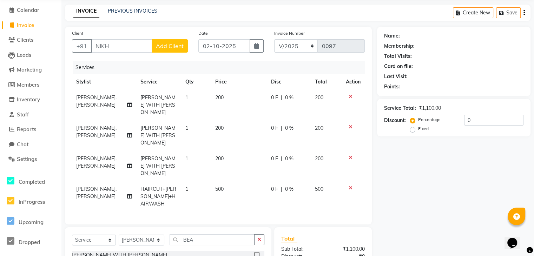
checkbox input "false"
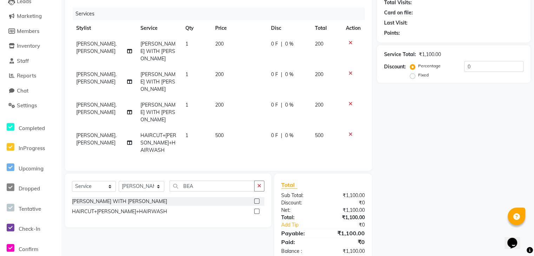
click at [352, 102] on div at bounding box center [353, 104] width 15 height 5
click at [350, 102] on icon at bounding box center [351, 104] width 4 height 5
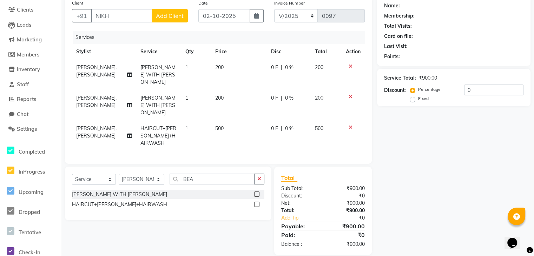
click at [350, 125] on icon at bounding box center [351, 127] width 4 height 5
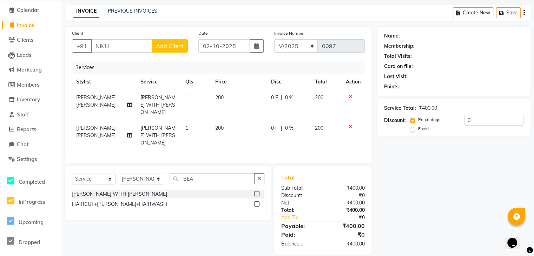
scroll to position [0, 0]
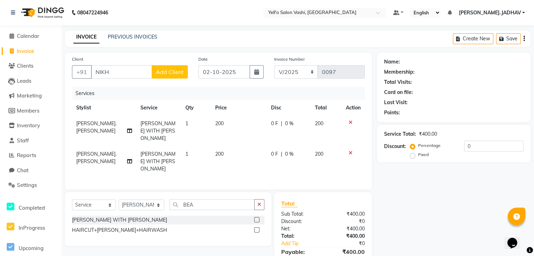
click at [351, 151] on icon at bounding box center [351, 153] width 4 height 5
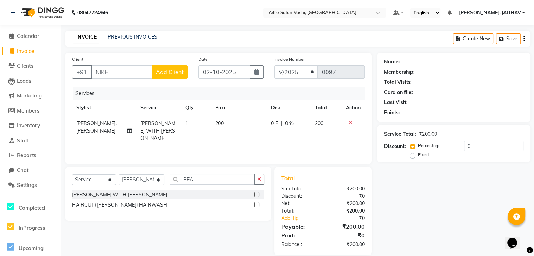
scroll to position [10, 0]
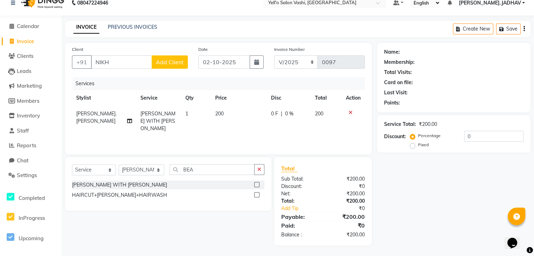
click at [353, 217] on div "₹200.00" at bounding box center [346, 217] width 47 height 8
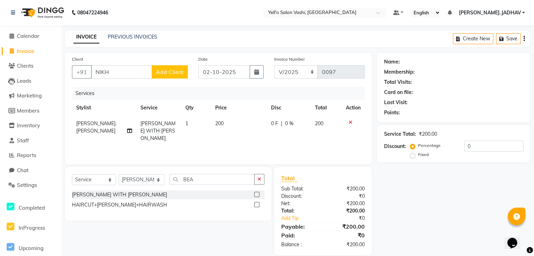
click at [525, 38] on div "Create New Save" at bounding box center [492, 39] width 78 height 17
click at [524, 39] on icon "button" at bounding box center [524, 39] width 1 height 0
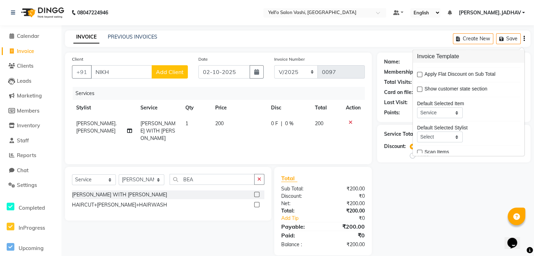
scroll to position [34, 0]
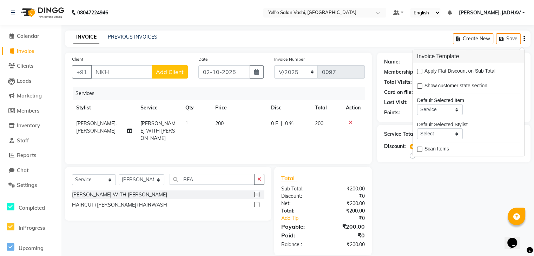
click at [400, 208] on div "Name: Membership: Total Visits: Card on file: Last Visit: Points: Service Total…" at bounding box center [456, 154] width 159 height 203
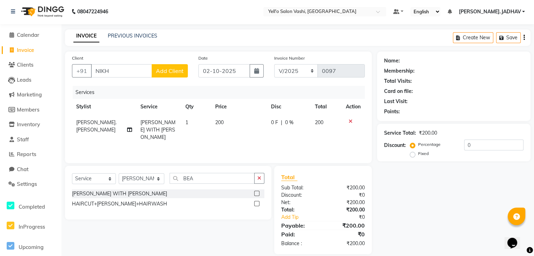
scroll to position [0, 0]
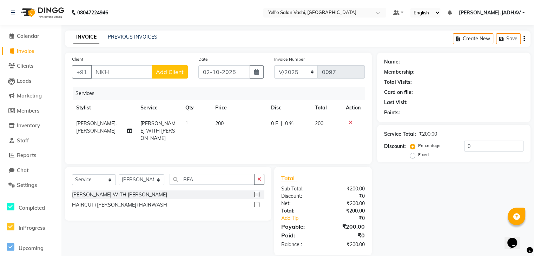
click at [510, 14] on span "[PERSON_NAME].JADHAV" at bounding box center [490, 12] width 62 height 7
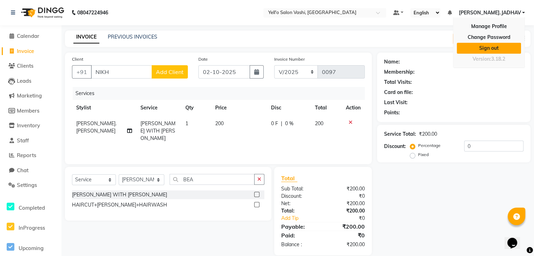
click at [495, 51] on link "Sign out" at bounding box center [489, 48] width 64 height 11
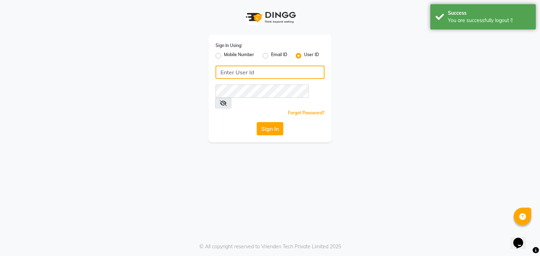
type input "8693817078"
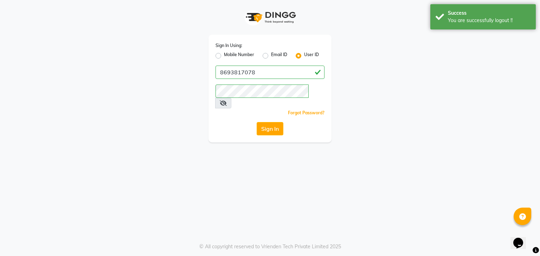
click at [248, 54] on label "Mobile Number" at bounding box center [239, 56] width 30 height 8
click at [228, 54] on input "Mobile Number" at bounding box center [226, 54] width 5 height 5
radio input "true"
radio input "false"
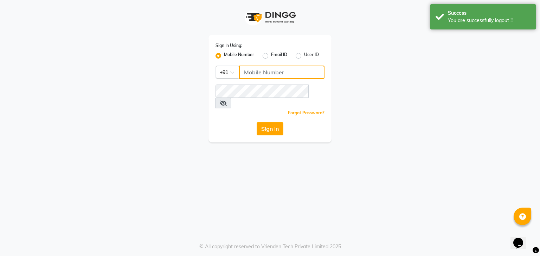
click at [254, 66] on input "Username" at bounding box center [281, 72] width 85 height 13
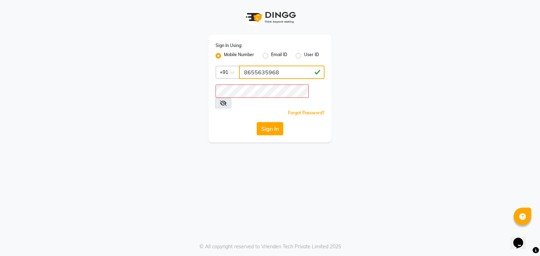
click at [285, 75] on input "8655635968" at bounding box center [281, 72] width 85 height 13
type input "8"
type input "9870733219"
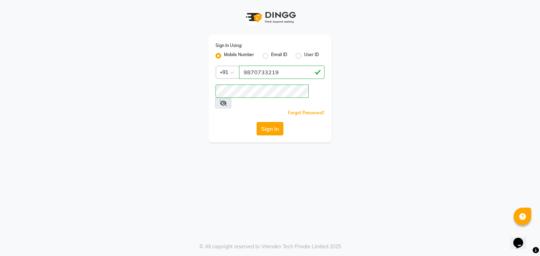
drag, startPoint x: 224, startPoint y: 113, endPoint x: 271, endPoint y: 117, distance: 47.6
click at [271, 122] on div "Sign In" at bounding box center [269, 128] width 109 height 13
click at [271, 122] on button "Sign In" at bounding box center [269, 128] width 27 height 13
click at [271, 122] on div "Sign In" at bounding box center [269, 128] width 109 height 13
